Goal: Find specific page/section: Find specific page/section

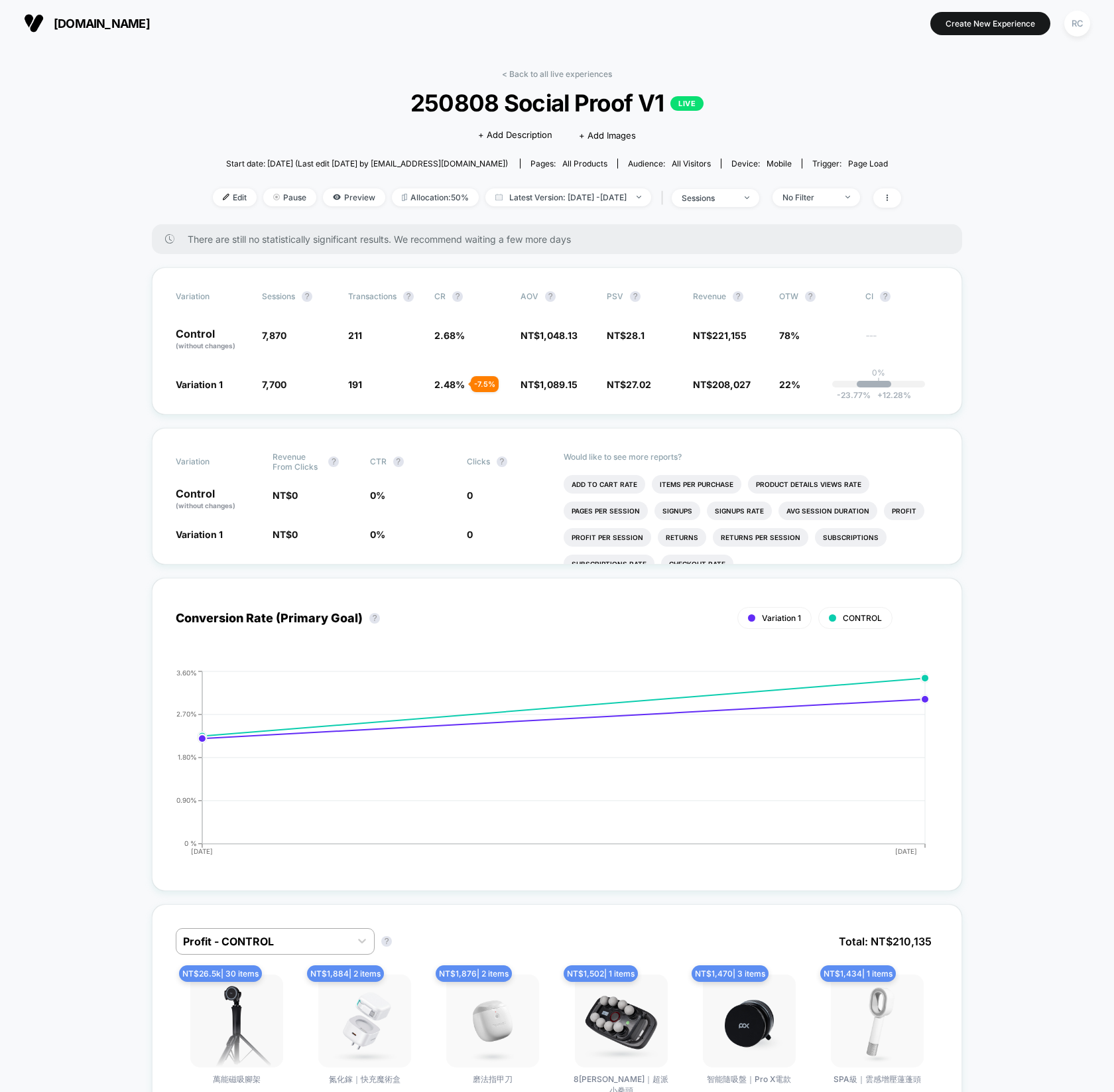
click at [562, 77] on link "< Back to all live experiences" at bounding box center [557, 74] width 110 height 10
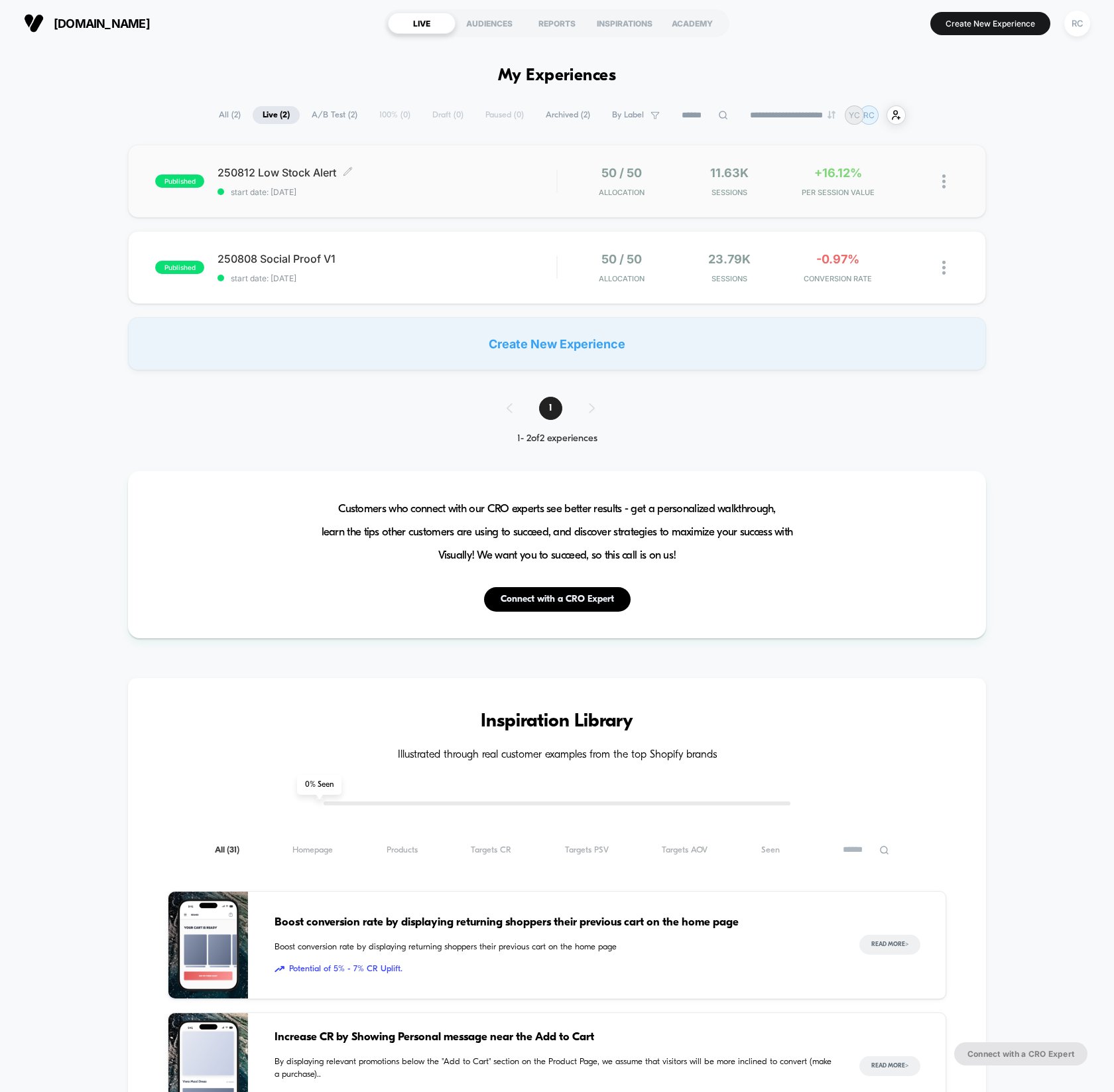
click at [318, 177] on span "250812 Low Stock Alert Click to edit experience details" at bounding box center [386, 172] width 339 height 13
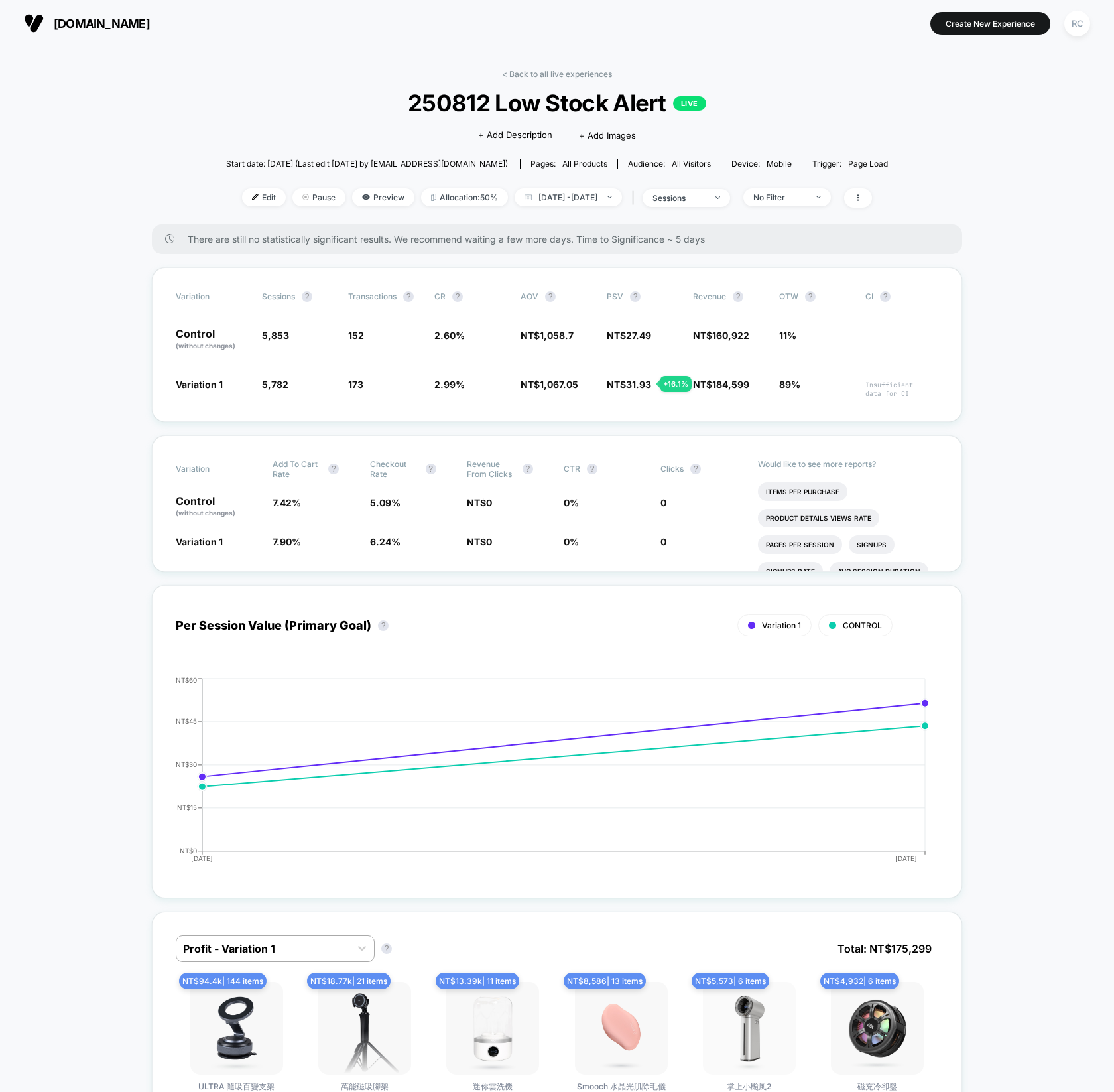
click at [514, 76] on link "< Back to all live experiences" at bounding box center [557, 74] width 110 height 10
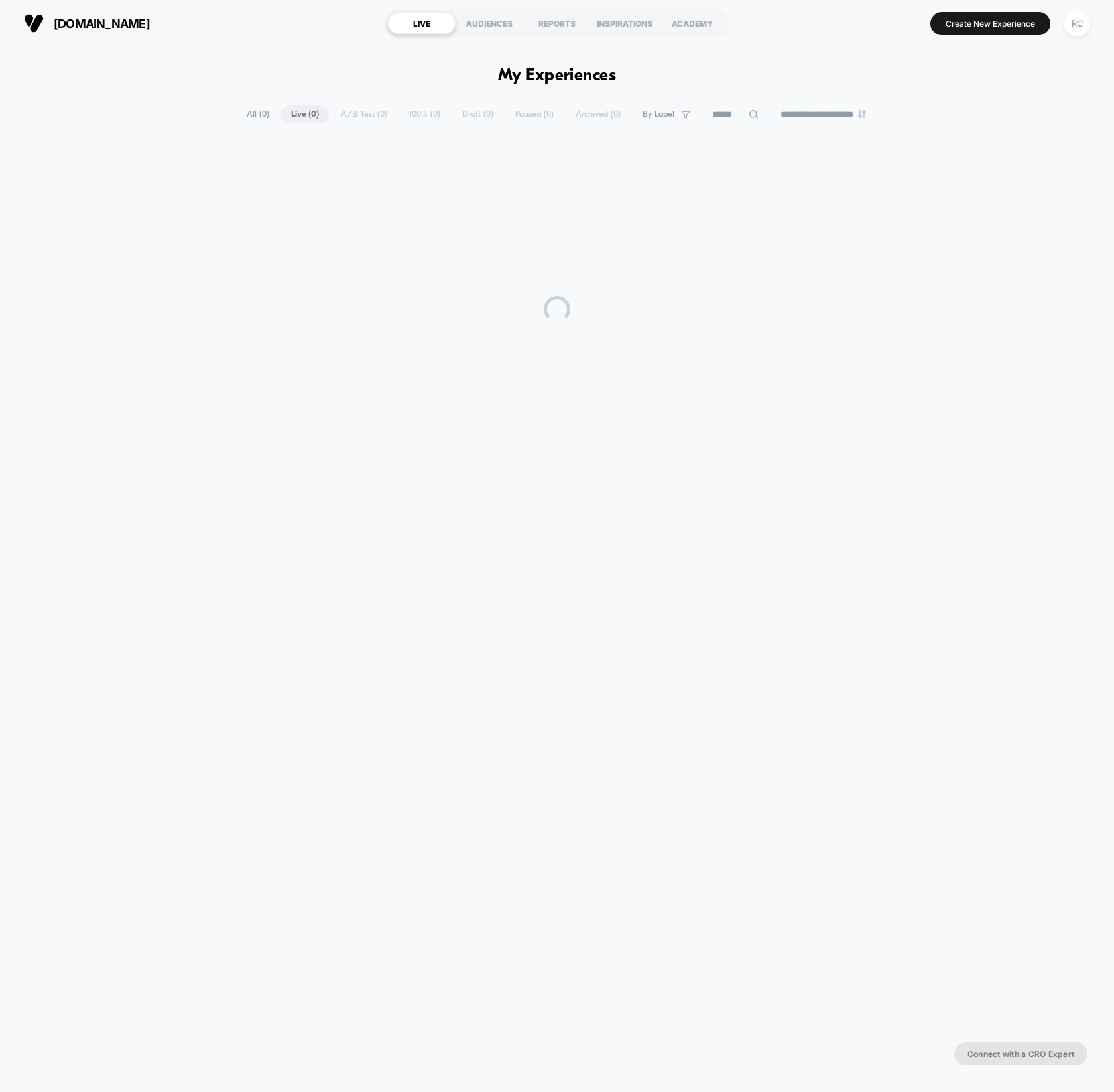
click at [795, 35] on section "Create New Experience RC" at bounding box center [918, 23] width 352 height 33
